Goal: Task Accomplishment & Management: Manage account settings

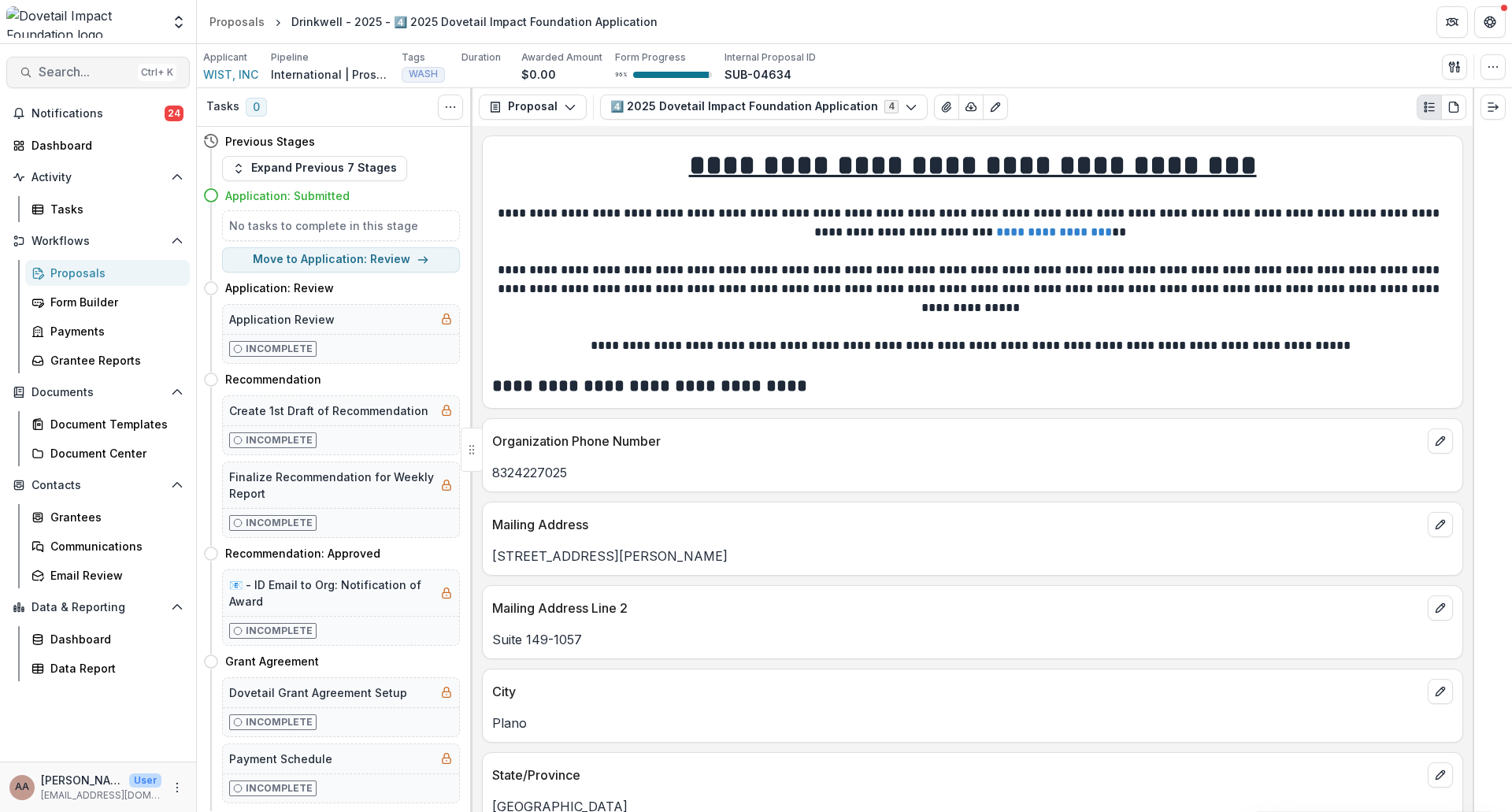
click at [70, 71] on span "Search..." at bounding box center [85, 72] width 93 height 15
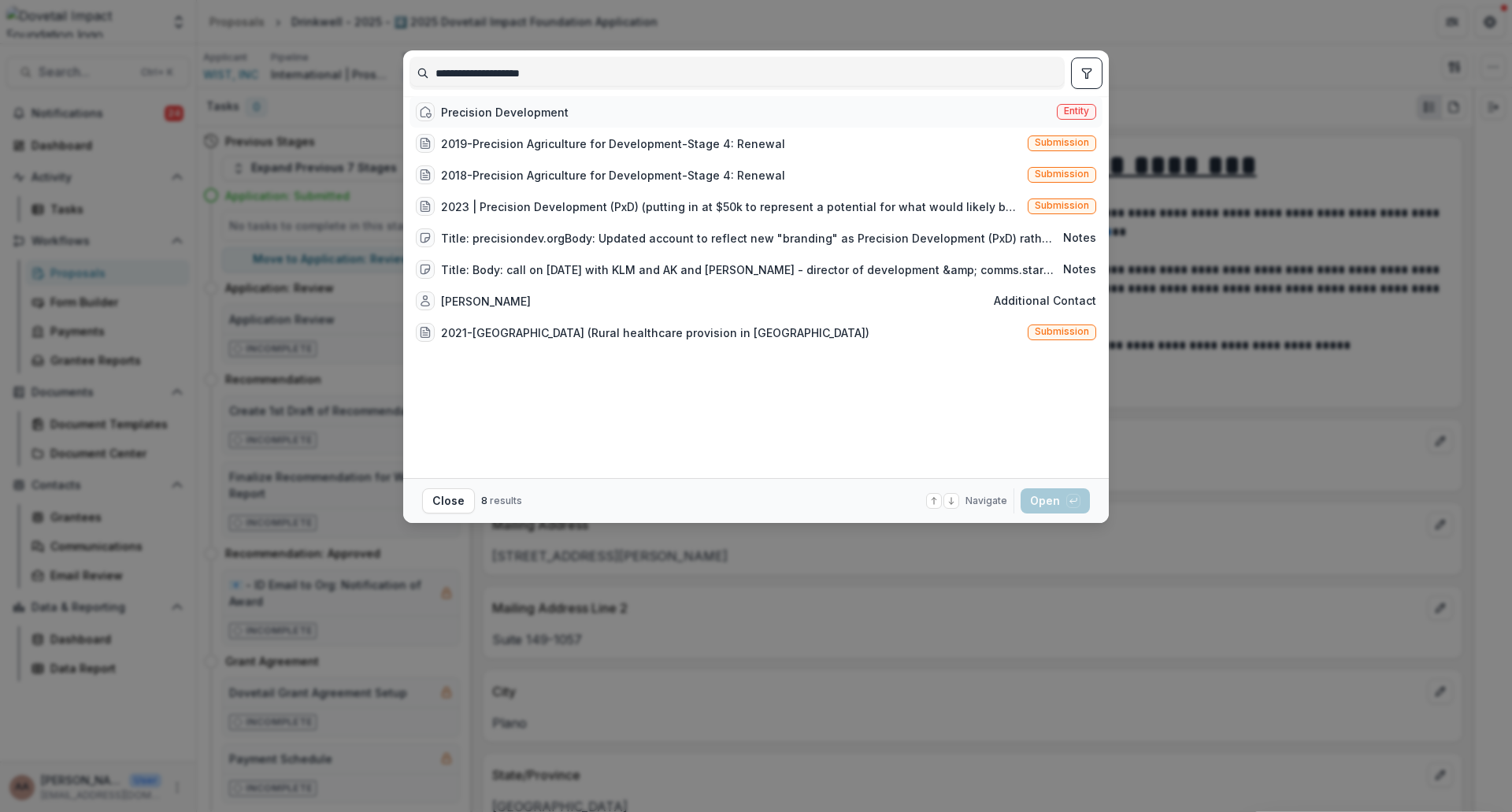
type input "**********"
click at [553, 128] on div "Precision Development Entity" at bounding box center [755, 112] width 693 height 31
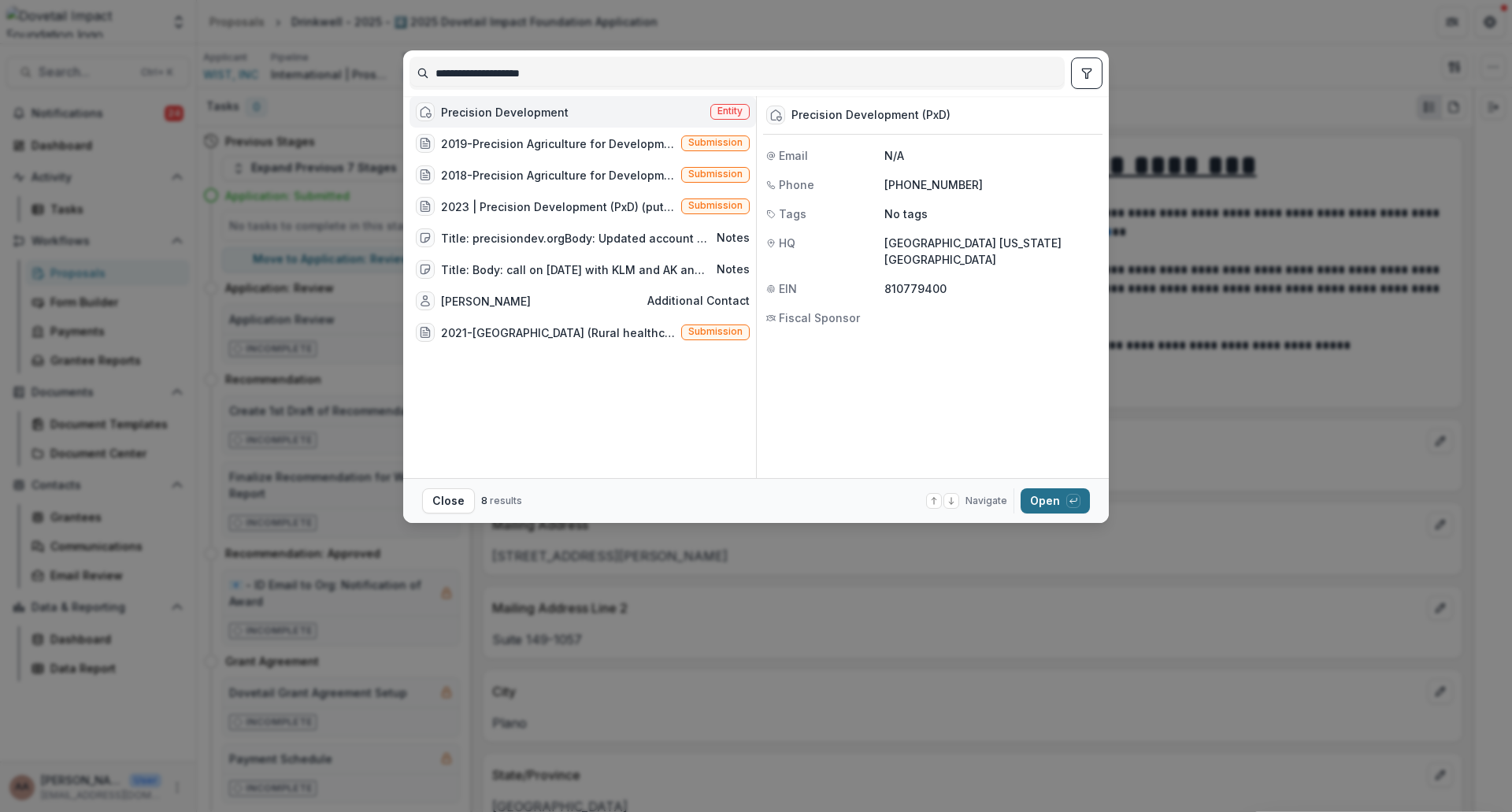
click at [1063, 510] on button "Open with enter key" at bounding box center [1054, 500] width 69 height 25
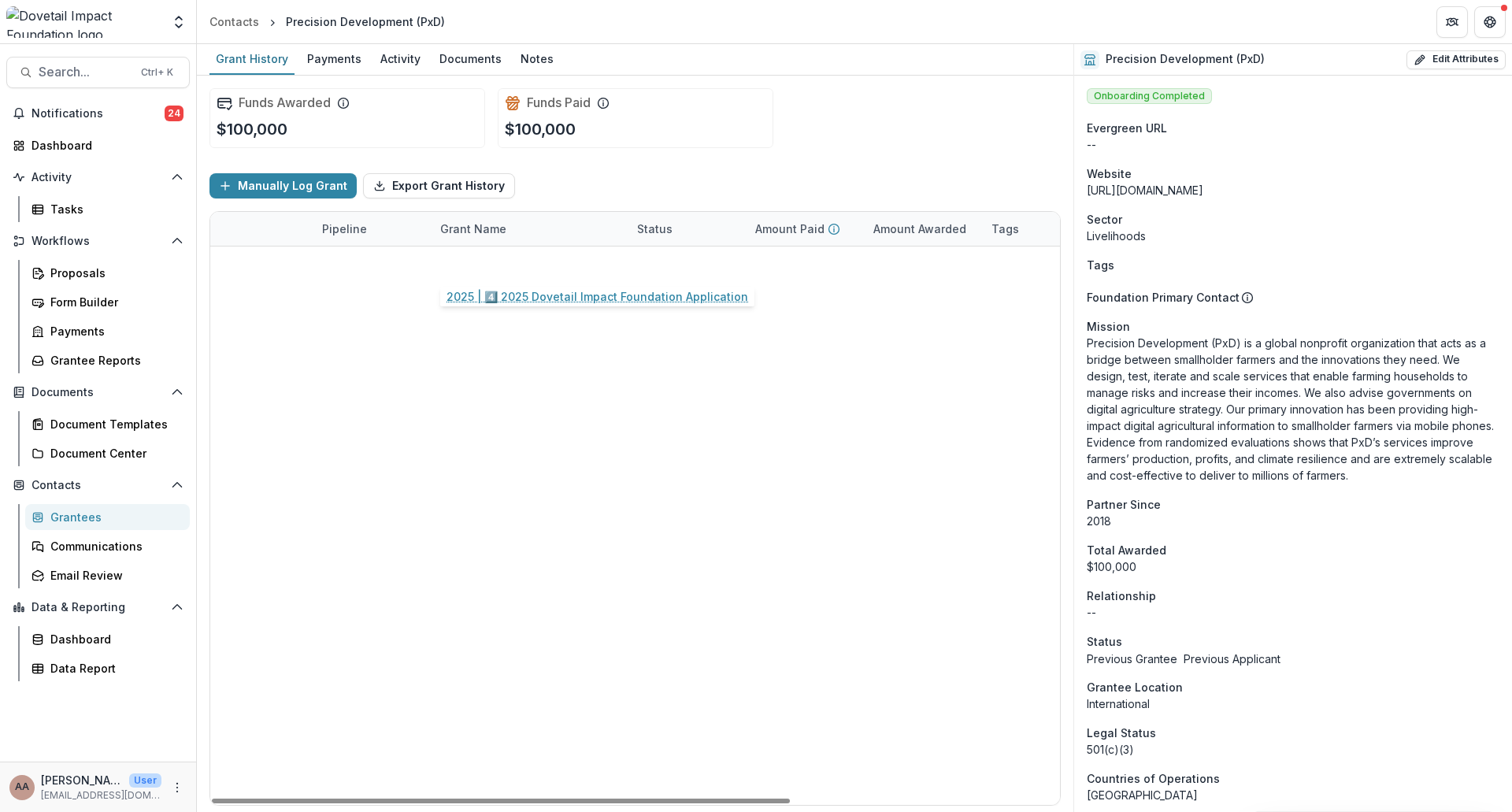
click at [588, 266] on link "2025 | 4️⃣ 2025 Dovetail Impact Foundation Application" at bounding box center [530, 263] width 178 height 17
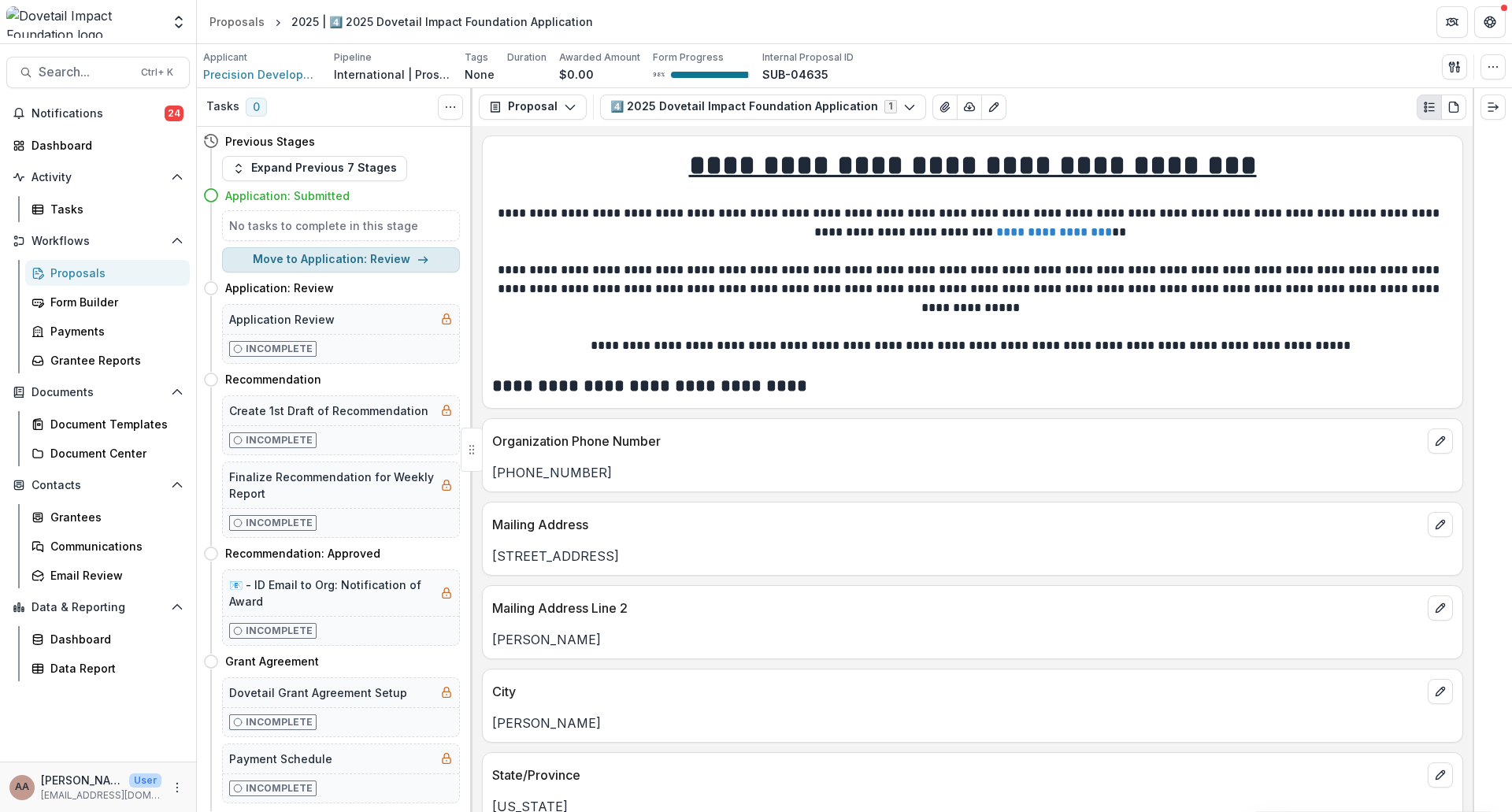
click at [330, 266] on button "Move to Application: Review" at bounding box center [341, 260] width 238 height 25
select select "**********"
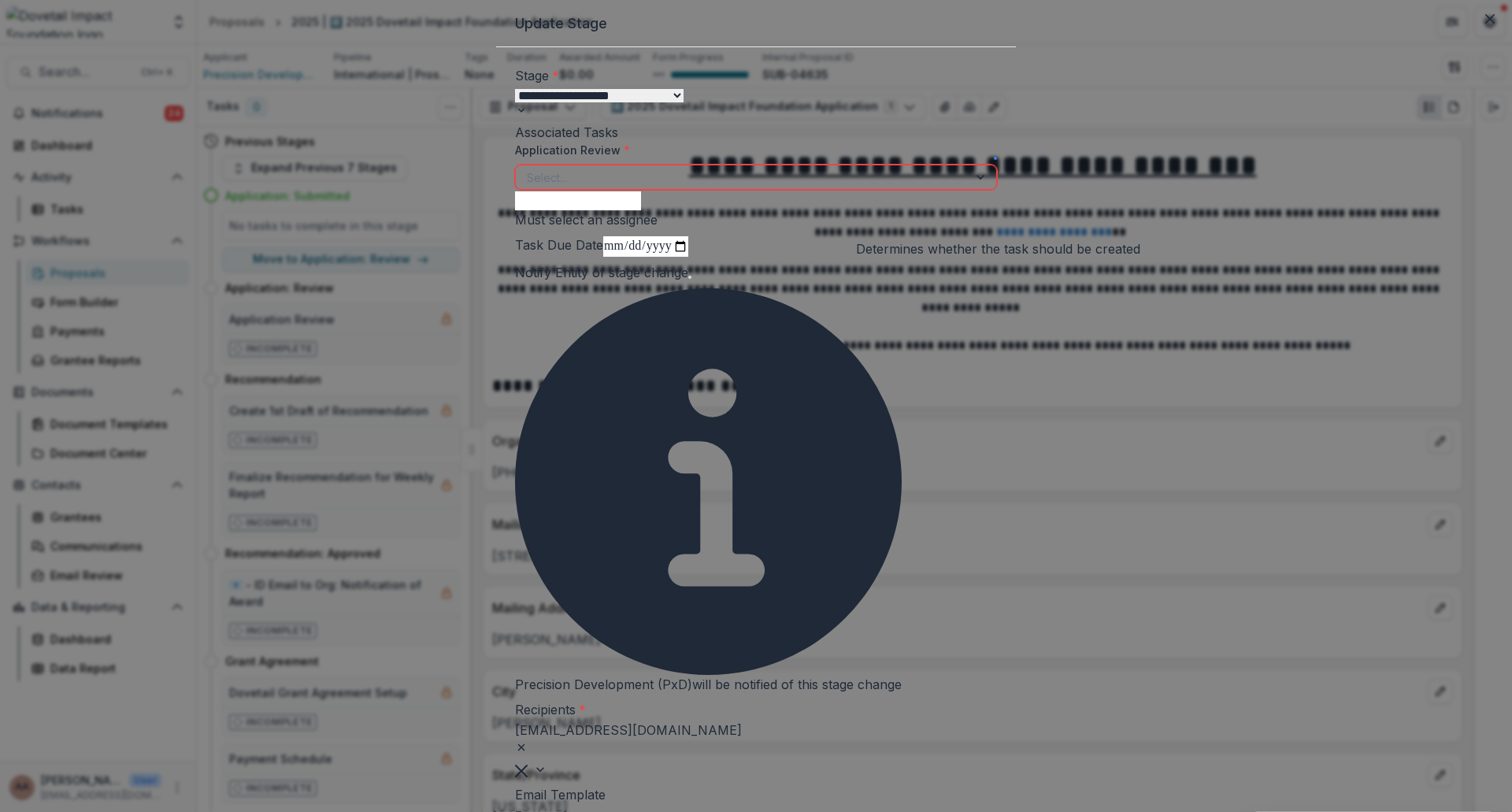
click at [995, 158] on span at bounding box center [995, 158] width 0 height 0
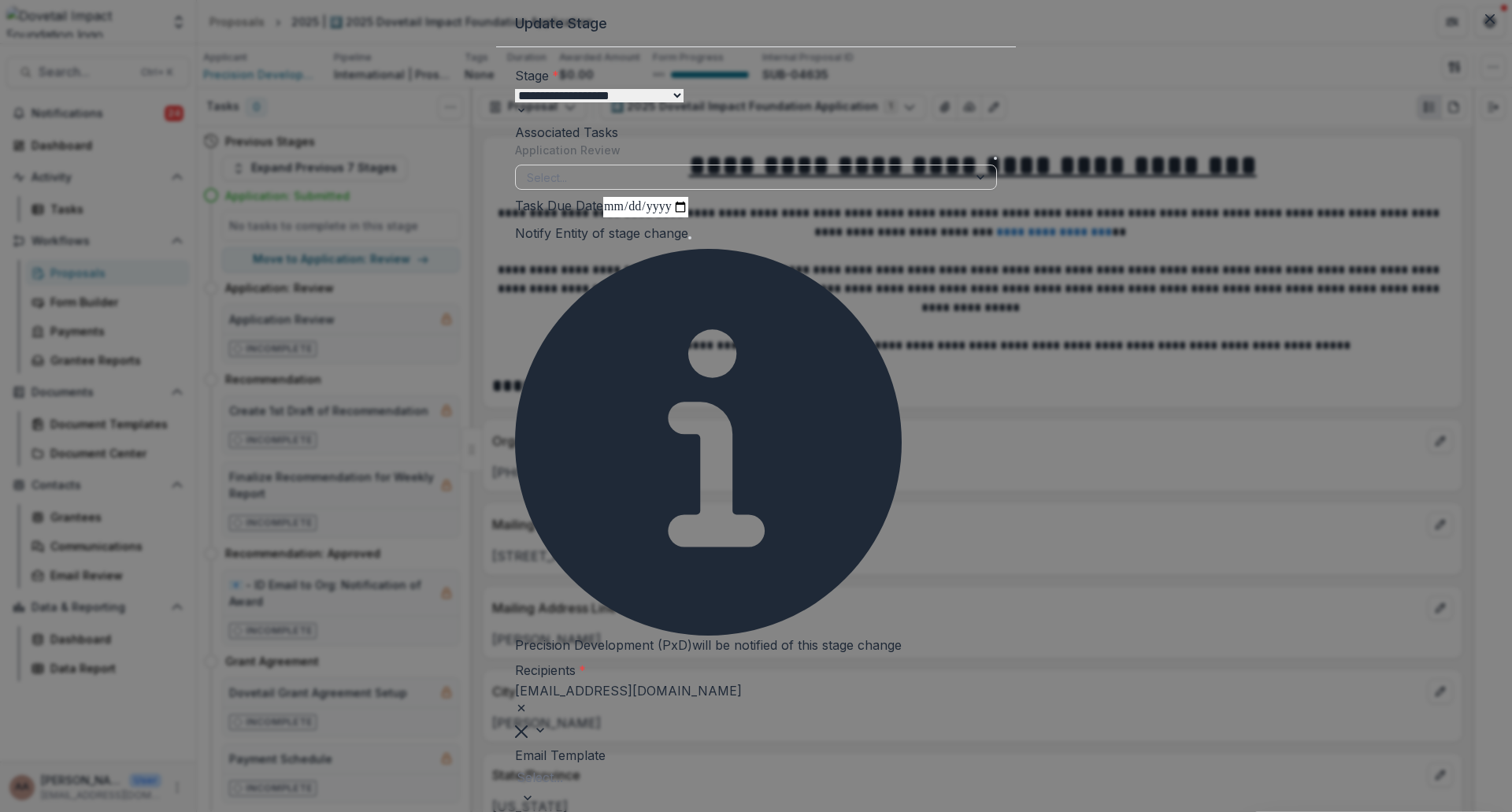
click at [691, 239] on span at bounding box center [690, 238] width 3 height 3
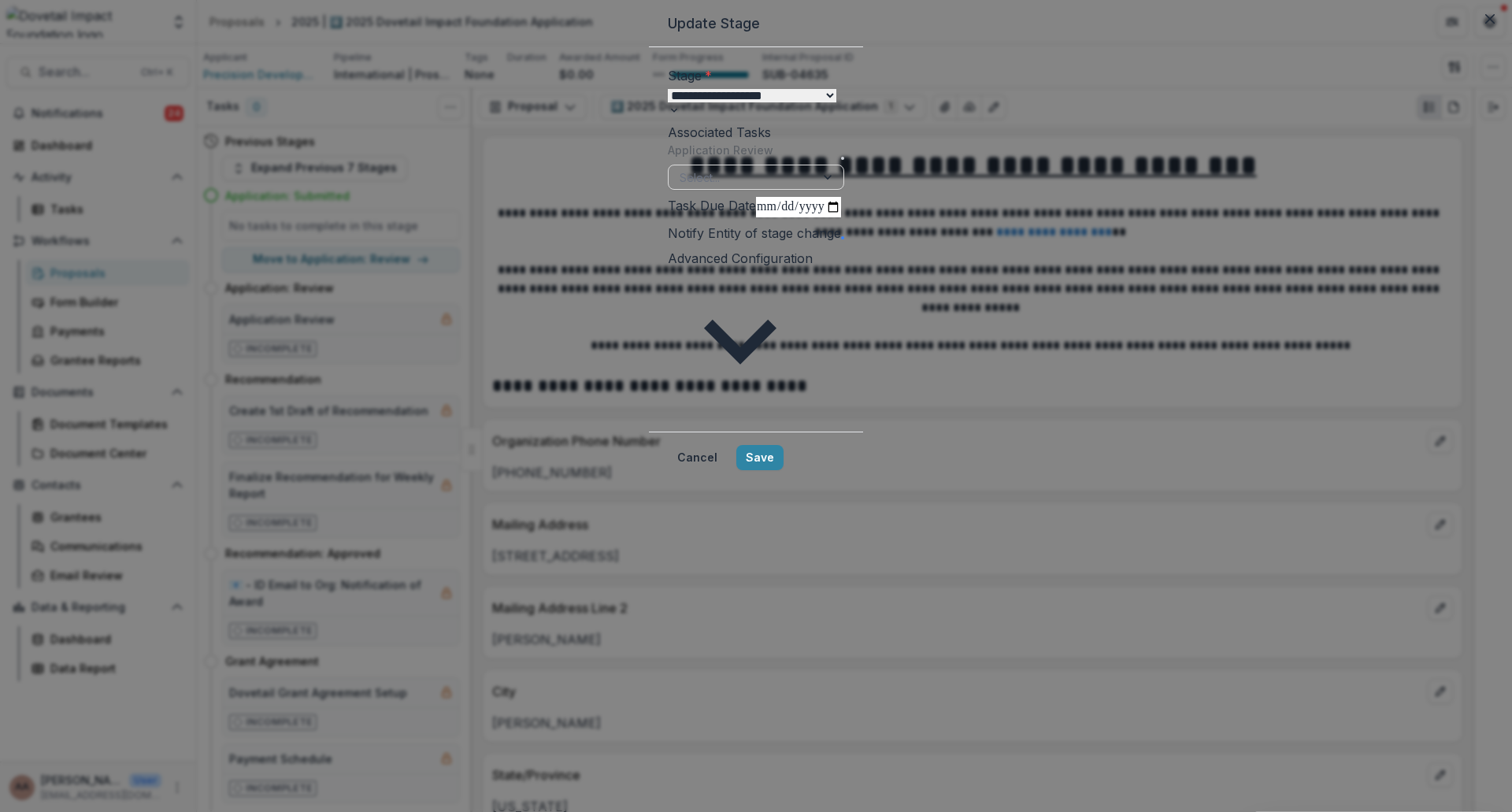
click at [843, 158] on span at bounding box center [843, 158] width 0 height 0
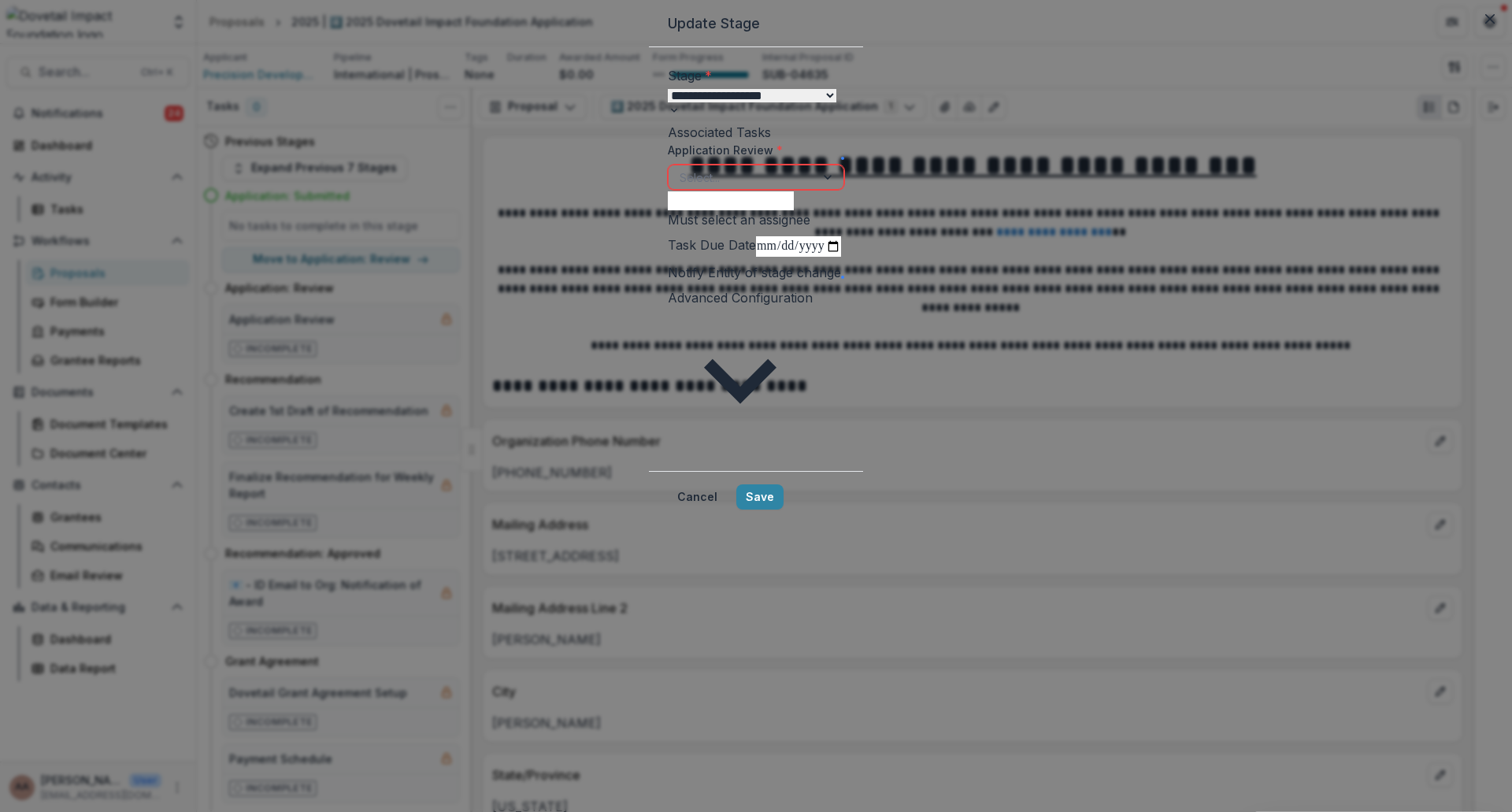
click at [788, 187] on div at bounding box center [741, 177] width 124 height 20
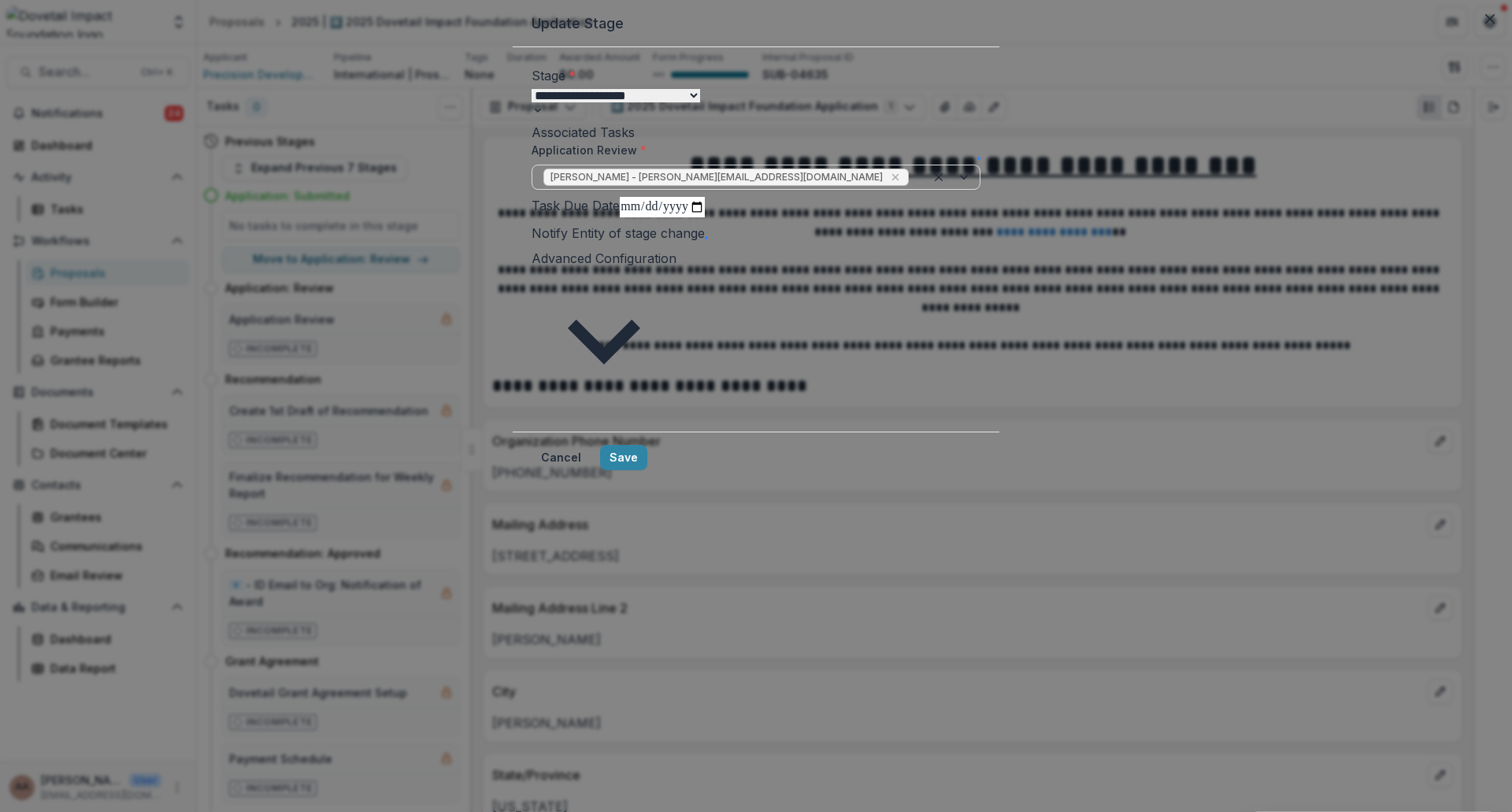
click at [704, 218] on input "Task Due Date" at bounding box center [662, 206] width 85 height 20
type input "**********"
click at [978, 472] on footer "Cancel Save" at bounding box center [755, 457] width 487 height 52
click at [647, 465] on button "Save" at bounding box center [623, 457] width 47 height 25
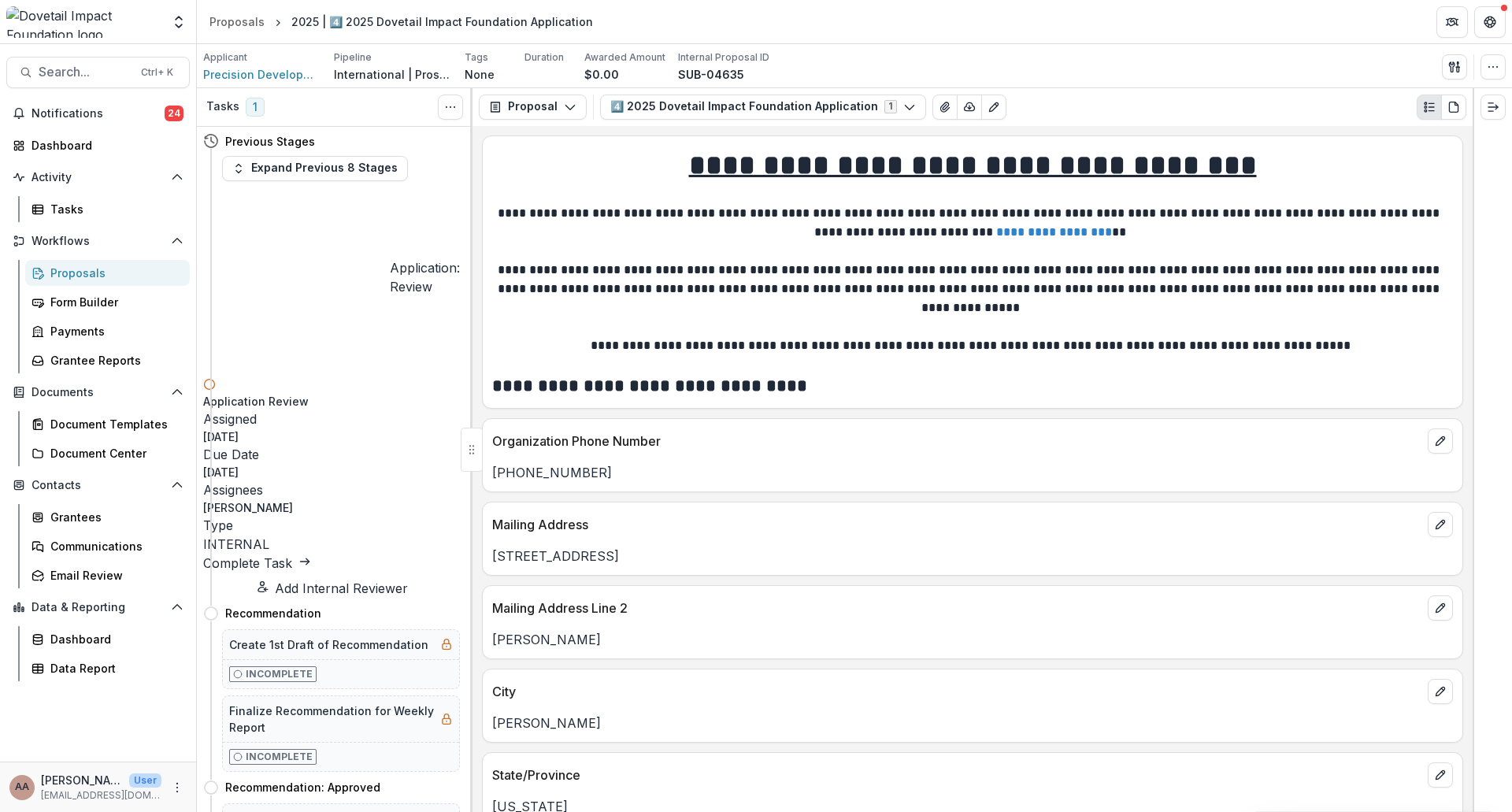
click at [284, 579] on button "Add Internal Reviewer" at bounding box center [331, 588] width 257 height 19
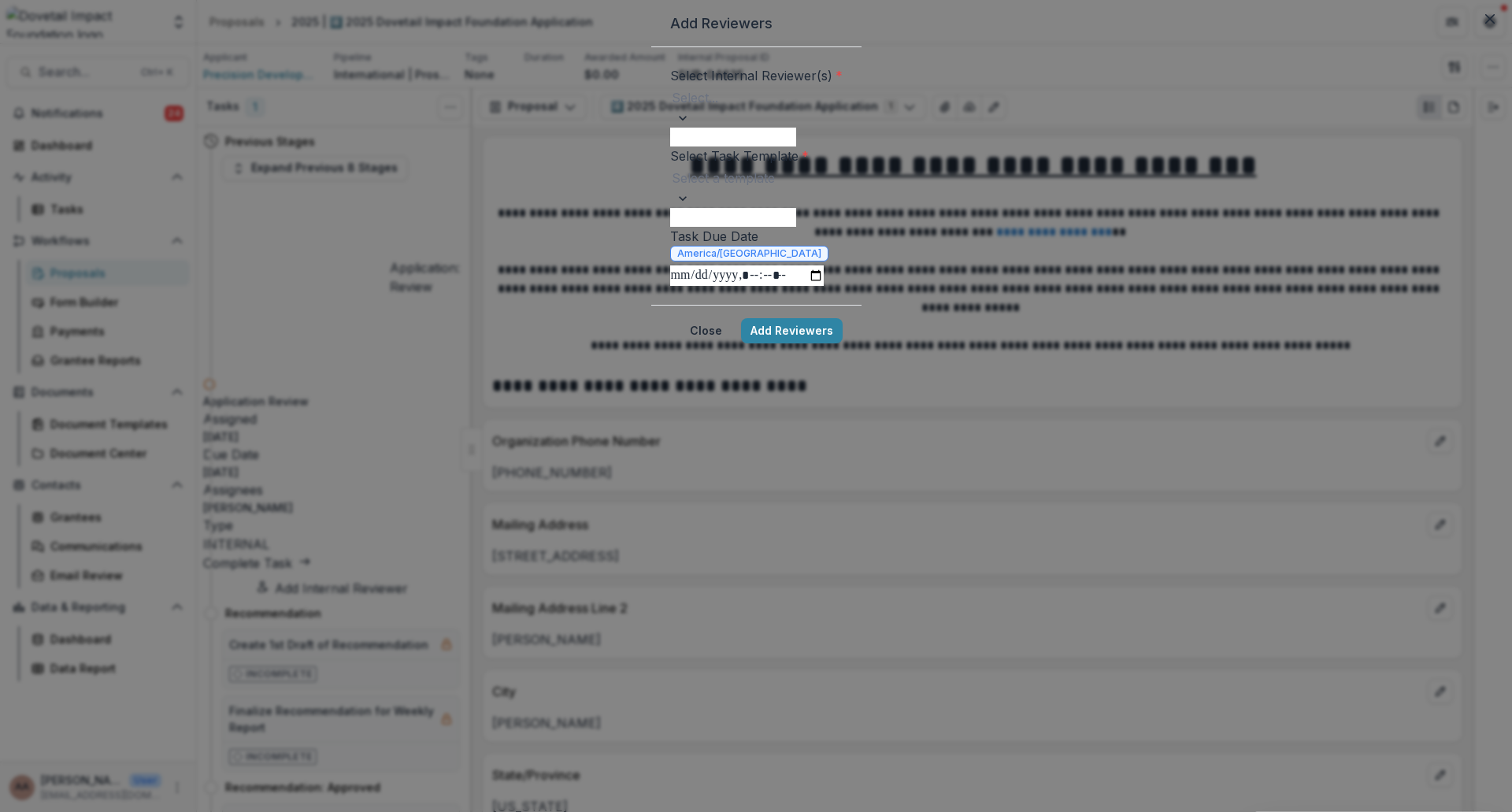
click at [671, 108] on div at bounding box center [756, 97] width 170 height 22
click at [1477, 31] on button "Close" at bounding box center [1489, 18] width 25 height 25
